Goal: Task Accomplishment & Management: Use online tool/utility

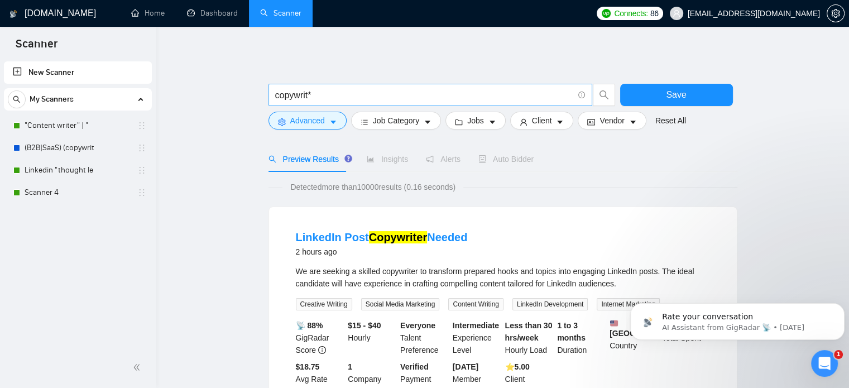
drag, startPoint x: 0, startPoint y: 0, endPoint x: 328, endPoint y: 91, distance: 340.4
click at [328, 91] on input "copywrit*" at bounding box center [424, 95] width 298 height 14
type input "copywrit*"
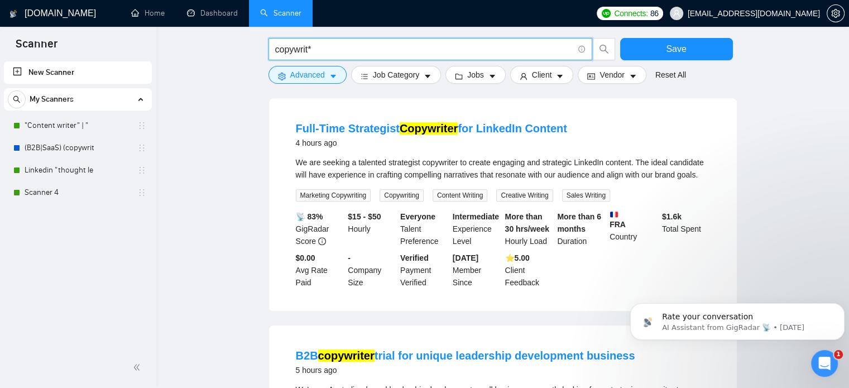
scroll to position [576, 0]
click at [475, 79] on span "Jobs" at bounding box center [475, 75] width 17 height 12
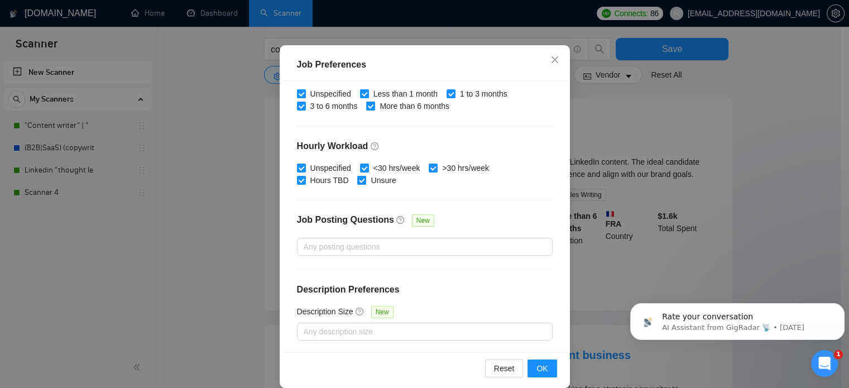
scroll to position [80, 0]
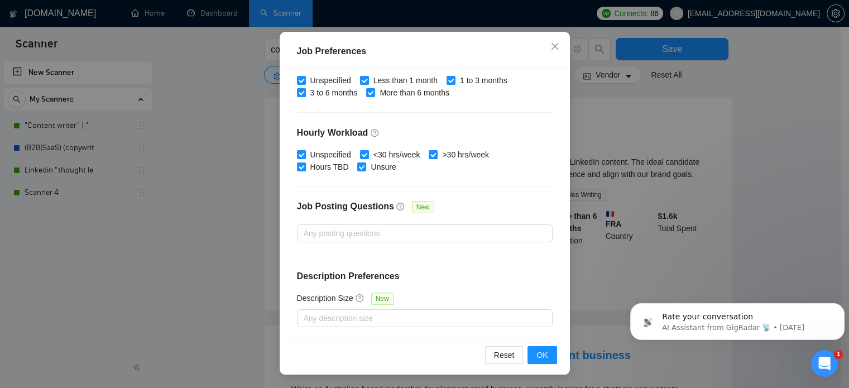
click at [328, 327] on div "Budget Project Type All Fixed Price Hourly Rate Fixed Price Budget $ Min - $ Ma…" at bounding box center [424, 204] width 282 height 272
click at [320, 318] on div at bounding box center [419, 317] width 239 height 13
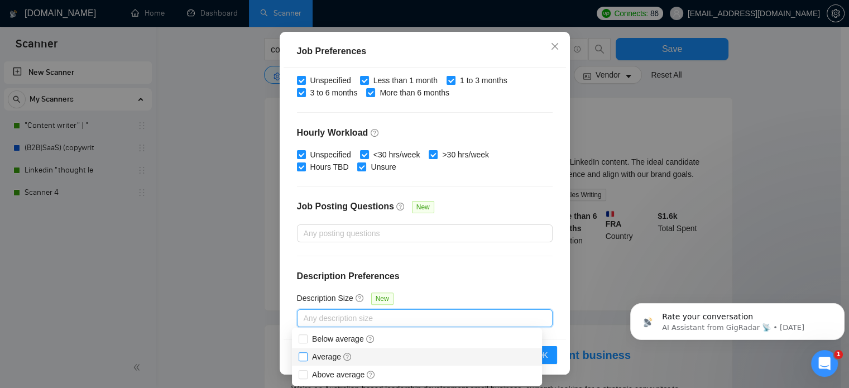
click at [316, 354] on span "Average" at bounding box center [332, 356] width 40 height 9
click at [306, 354] on input "Average" at bounding box center [302, 356] width 8 height 8
checkbox input "true"
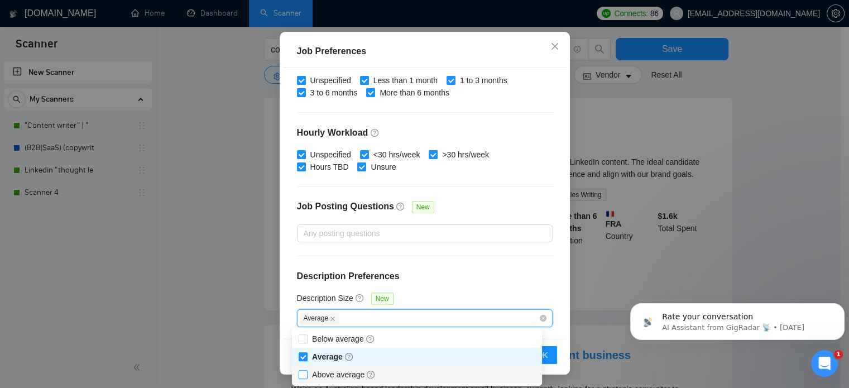
click at [316, 373] on span "Above average" at bounding box center [344, 374] width 64 height 9
click at [306, 373] on input "Above average" at bounding box center [302, 374] width 8 height 8
checkbox input "true"
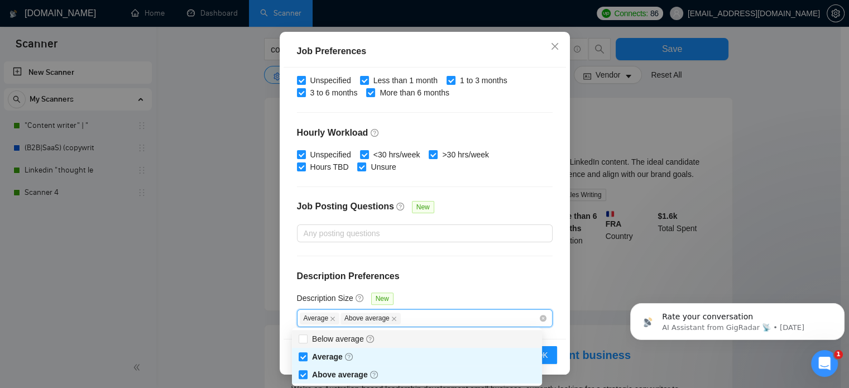
click at [453, 248] on div "Budget Project Type All Fixed Price Hourly Rate Fixed Price Budget $ Min - $ Ma…" at bounding box center [424, 204] width 282 height 272
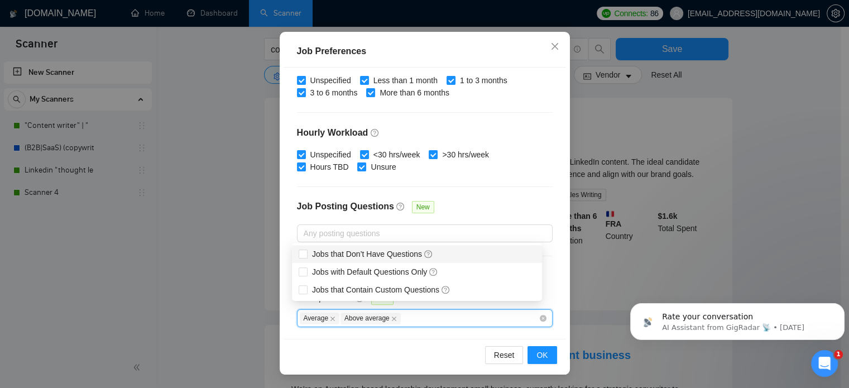
click at [453, 254] on div "Jobs that Don’t Have Questions" at bounding box center [416, 254] width 237 height 12
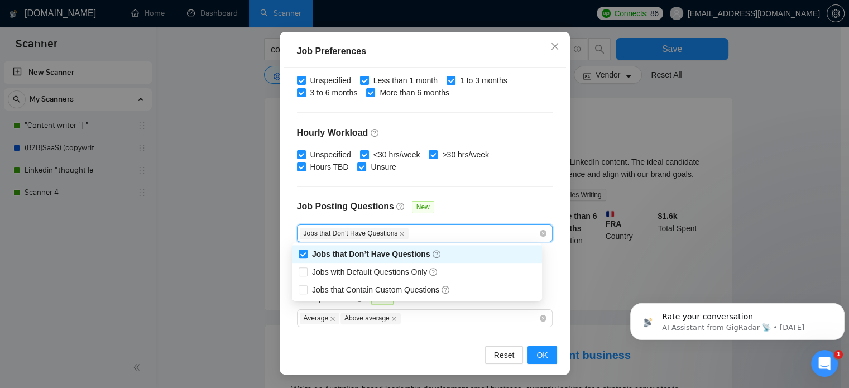
click at [445, 253] on div "Jobs that Don’t Have Questions" at bounding box center [416, 254] width 237 height 12
checkbox input "false"
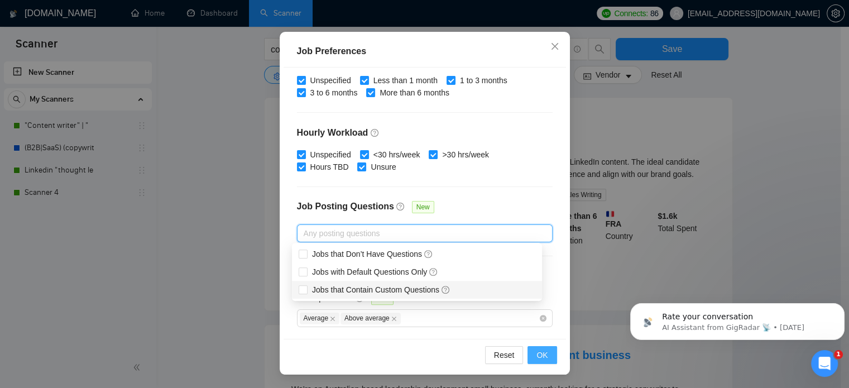
click at [547, 357] on button "OK" at bounding box center [541, 355] width 29 height 18
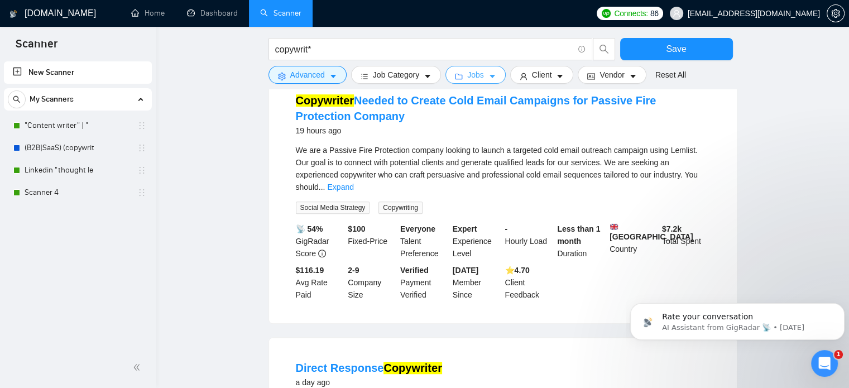
scroll to position [615, 0]
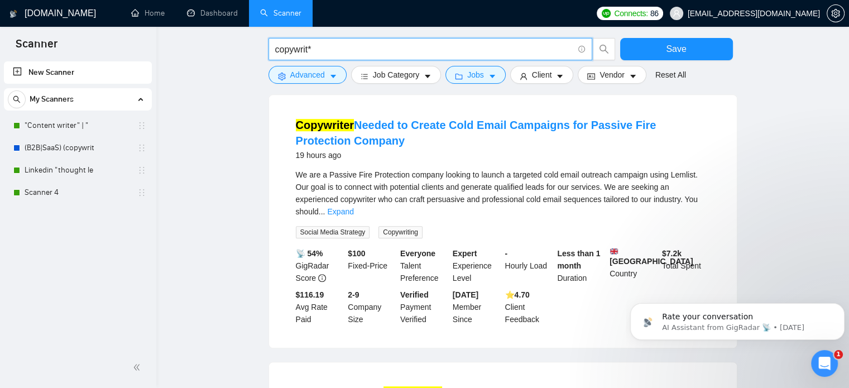
click at [346, 47] on input "copywrit*" at bounding box center [424, 49] width 298 height 14
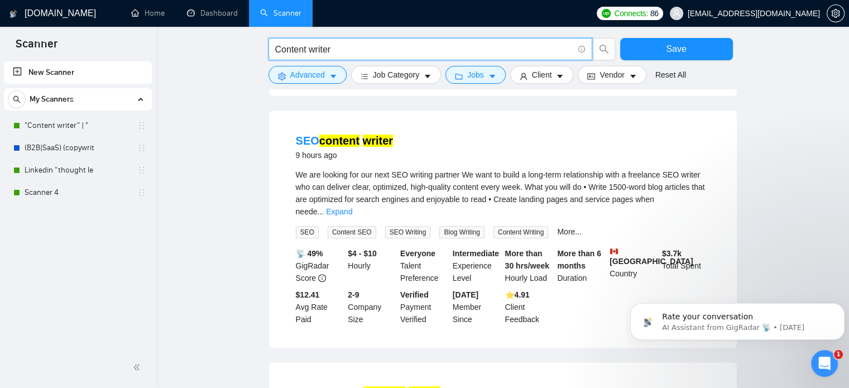
paste input "Strategy"
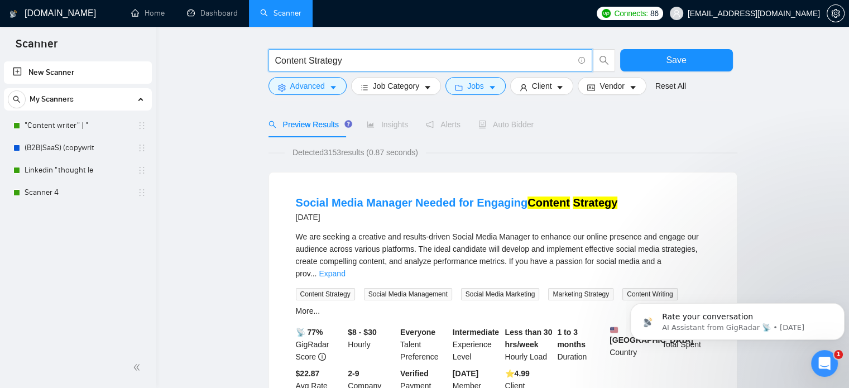
scroll to position [0, 0]
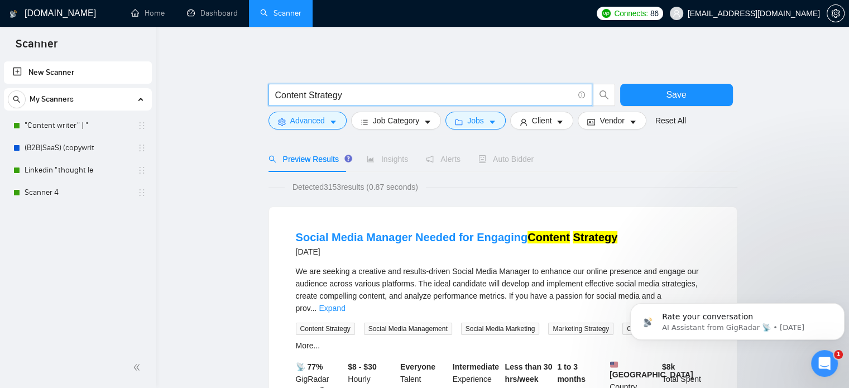
paste input "Thought Leadership"
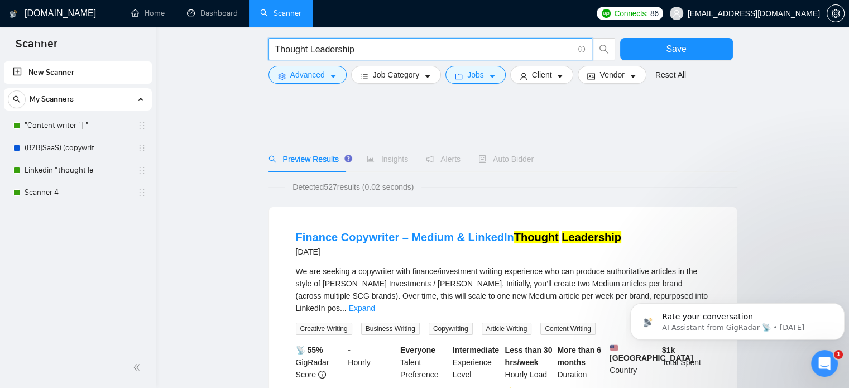
scroll to position [258, 0]
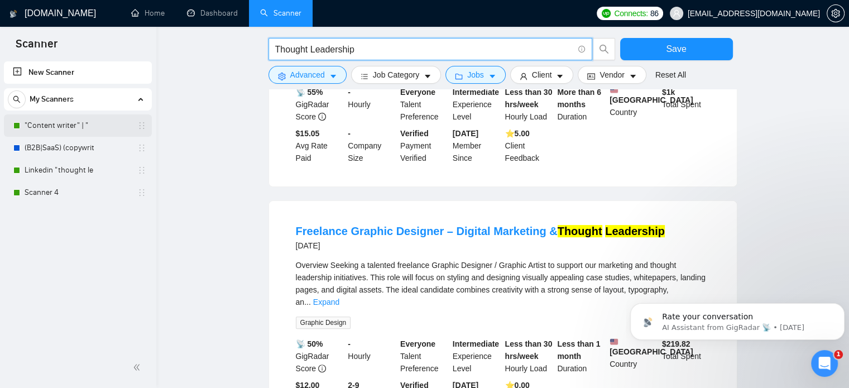
type input "Thought Leadership"
drag, startPoint x: 73, startPoint y: 127, endPoint x: 476, endPoint y: 51, distance: 409.9
click at [73, 127] on link ""Content writer" | "" at bounding box center [78, 125] width 106 height 22
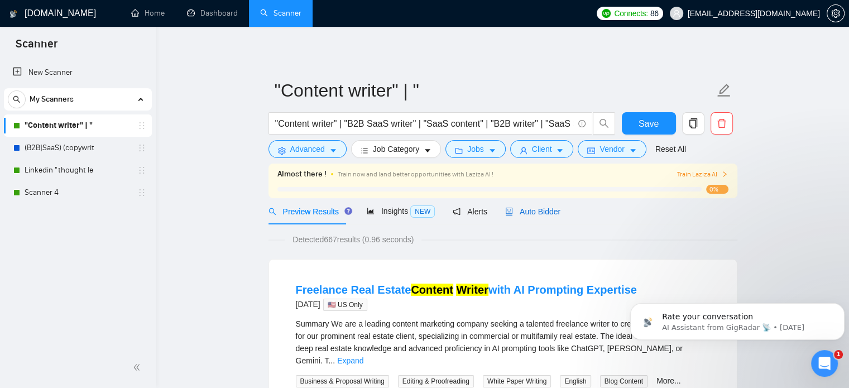
click at [533, 214] on span "Auto Bidder" at bounding box center [532, 211] width 55 height 9
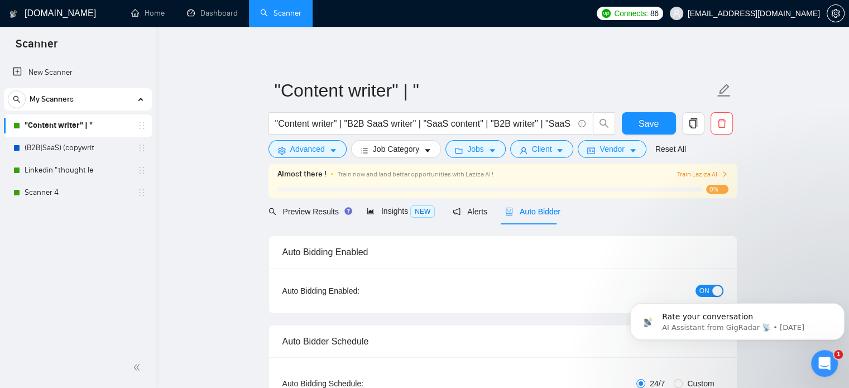
checkbox input "true"
click at [80, 145] on link "(B2B|SaaS) (copywrit" at bounding box center [78, 148] width 106 height 22
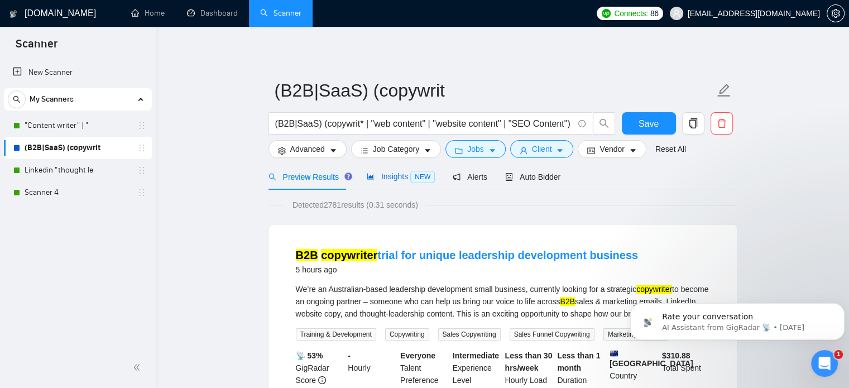
click at [397, 181] on div "Insights NEW" at bounding box center [401, 176] width 68 height 13
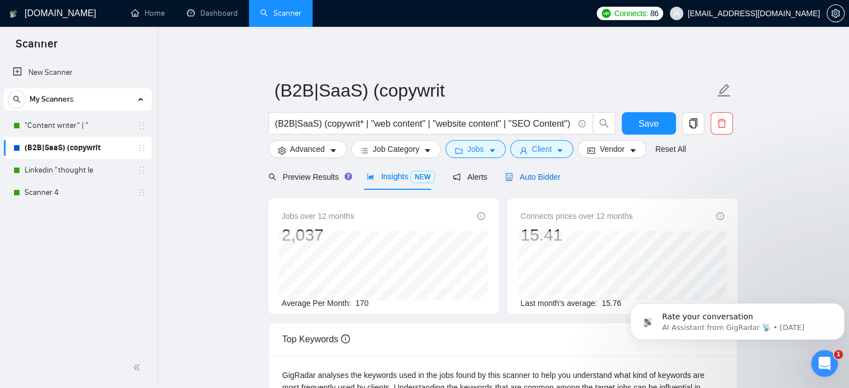
click at [536, 171] on div "Auto Bidder" at bounding box center [532, 177] width 55 height 12
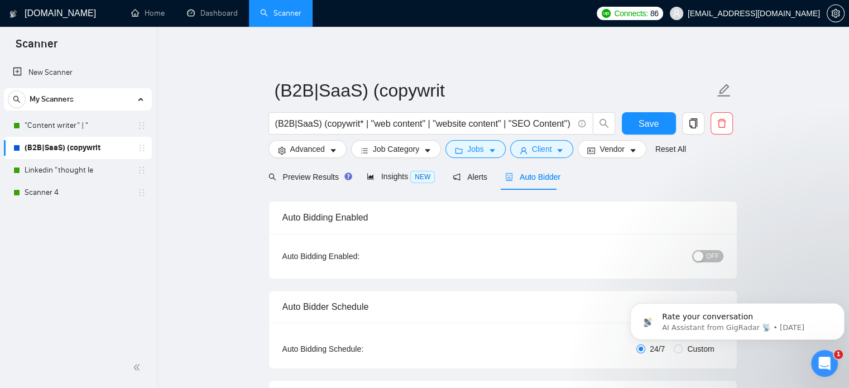
checkbox input "true"
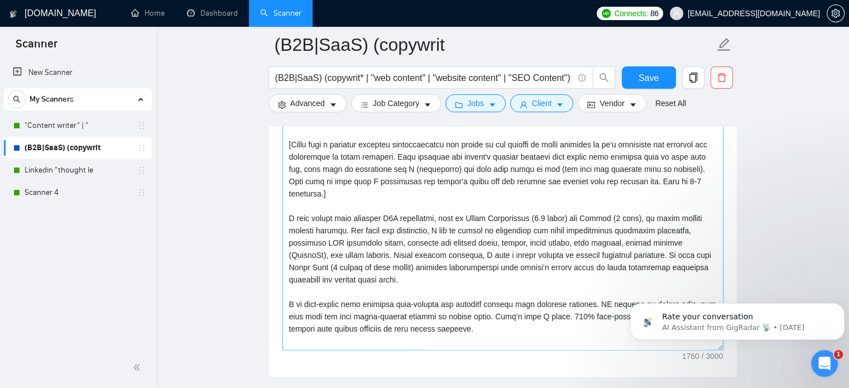
scroll to position [1261, 0]
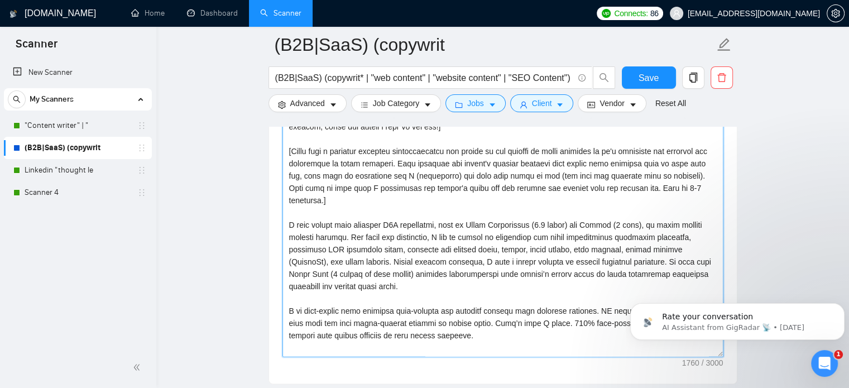
click at [402, 247] on textarea "Cover letter template:" at bounding box center [502, 230] width 441 height 251
